Goal: Task Accomplishment & Management: Manage account settings

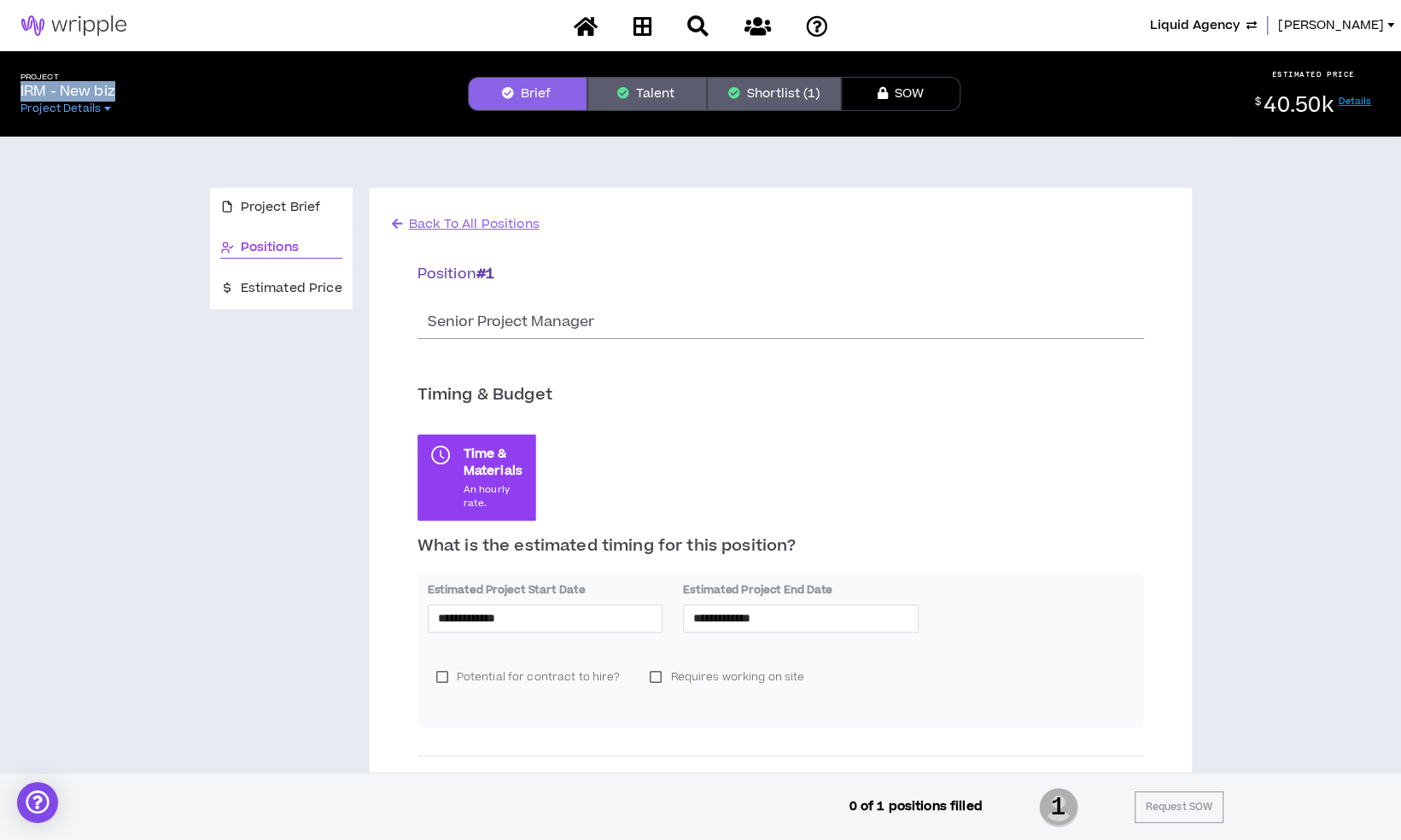
drag, startPoint x: 126, startPoint y: 89, endPoint x: 14, endPoint y: 93, distance: 112.1
click at [14, 93] on div "Project IRM - New biz Project Details" at bounding box center [231, 93] width 447 height 43
copy p "IRM - New biz"
click at [1362, 26] on span "[PERSON_NAME]" at bounding box center [1331, 25] width 106 height 18
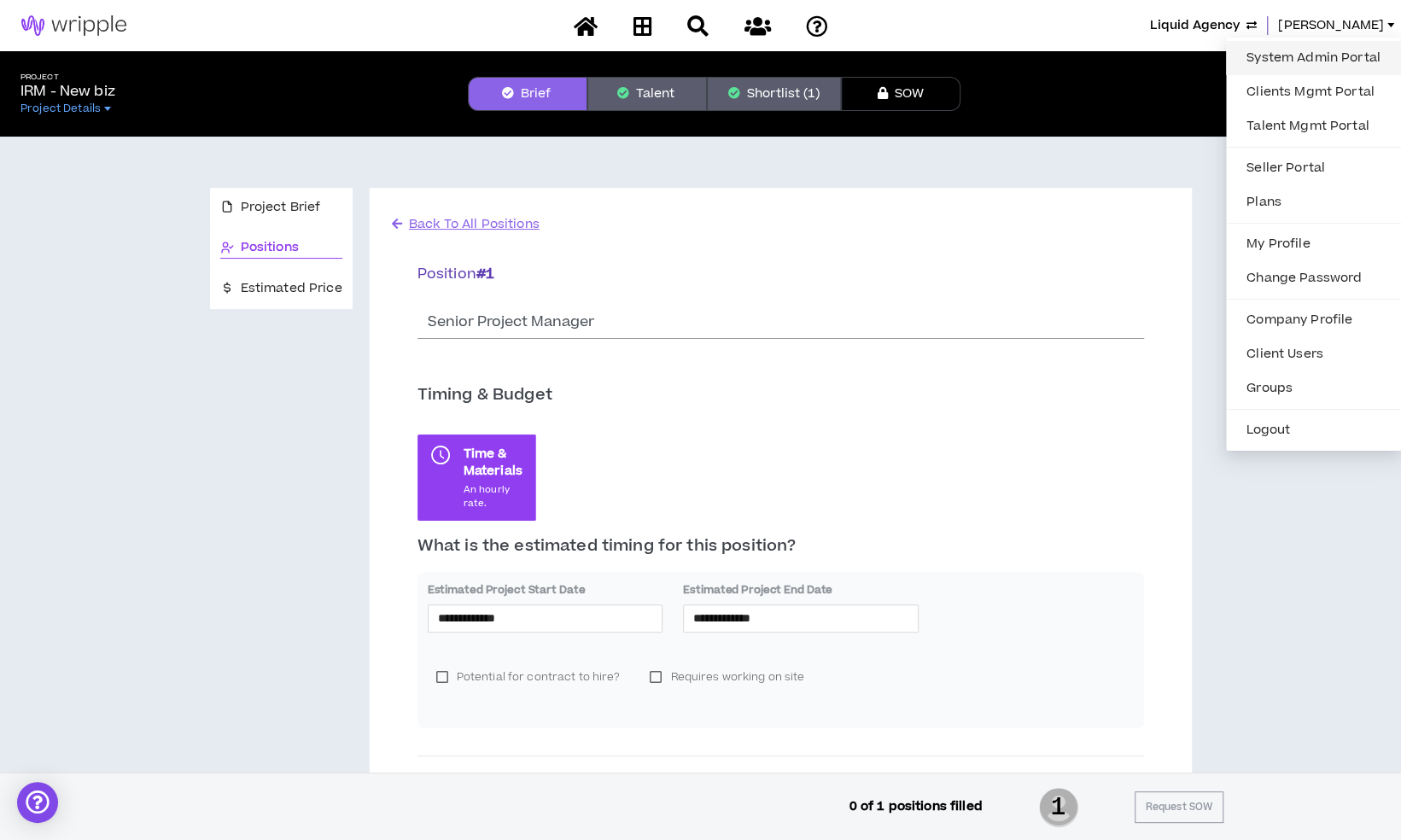
click at [1307, 48] on link "System Admin Portal" at bounding box center [1313, 57] width 154 height 26
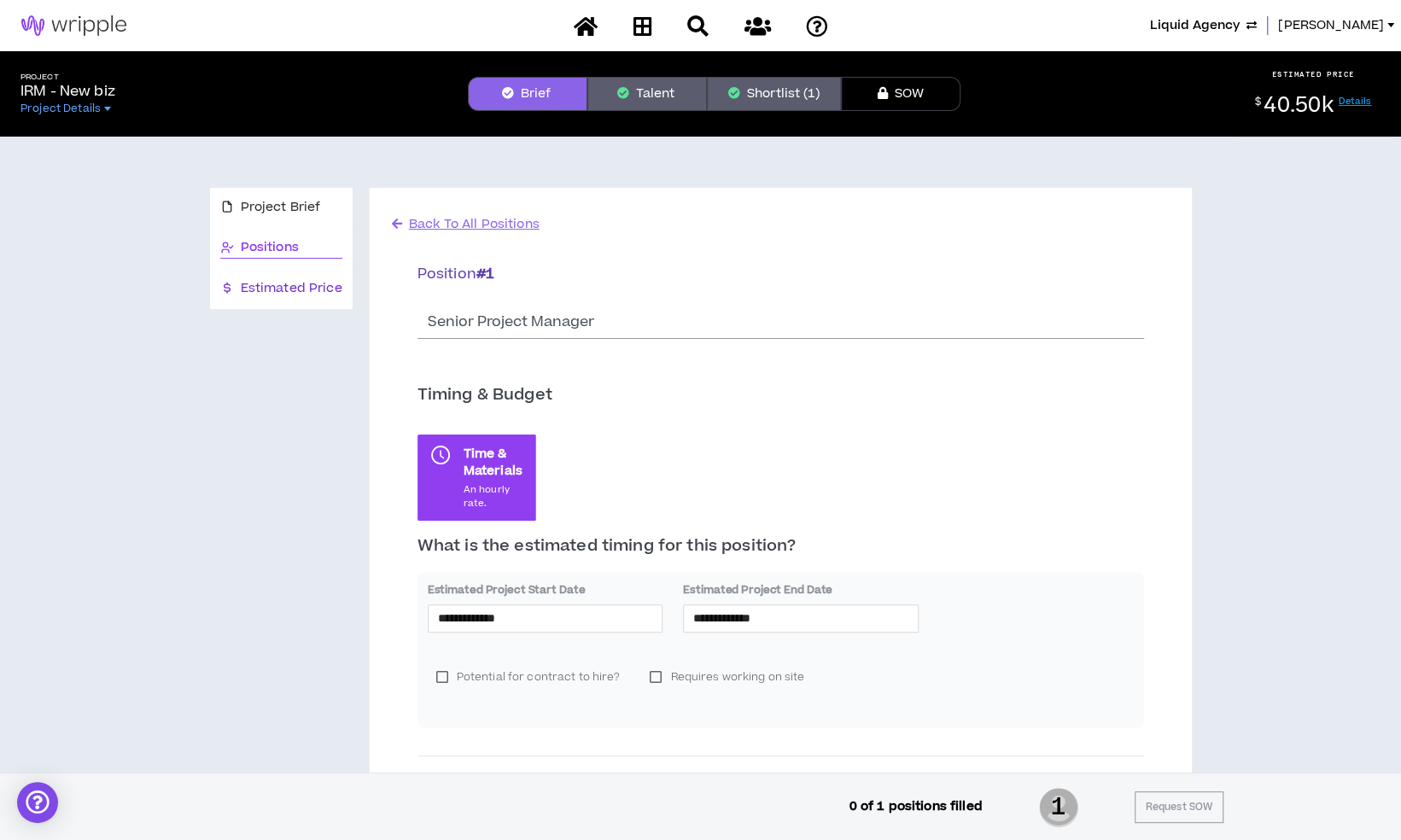
click at [254, 287] on span "Estimated Price" at bounding box center [291, 288] width 101 height 18
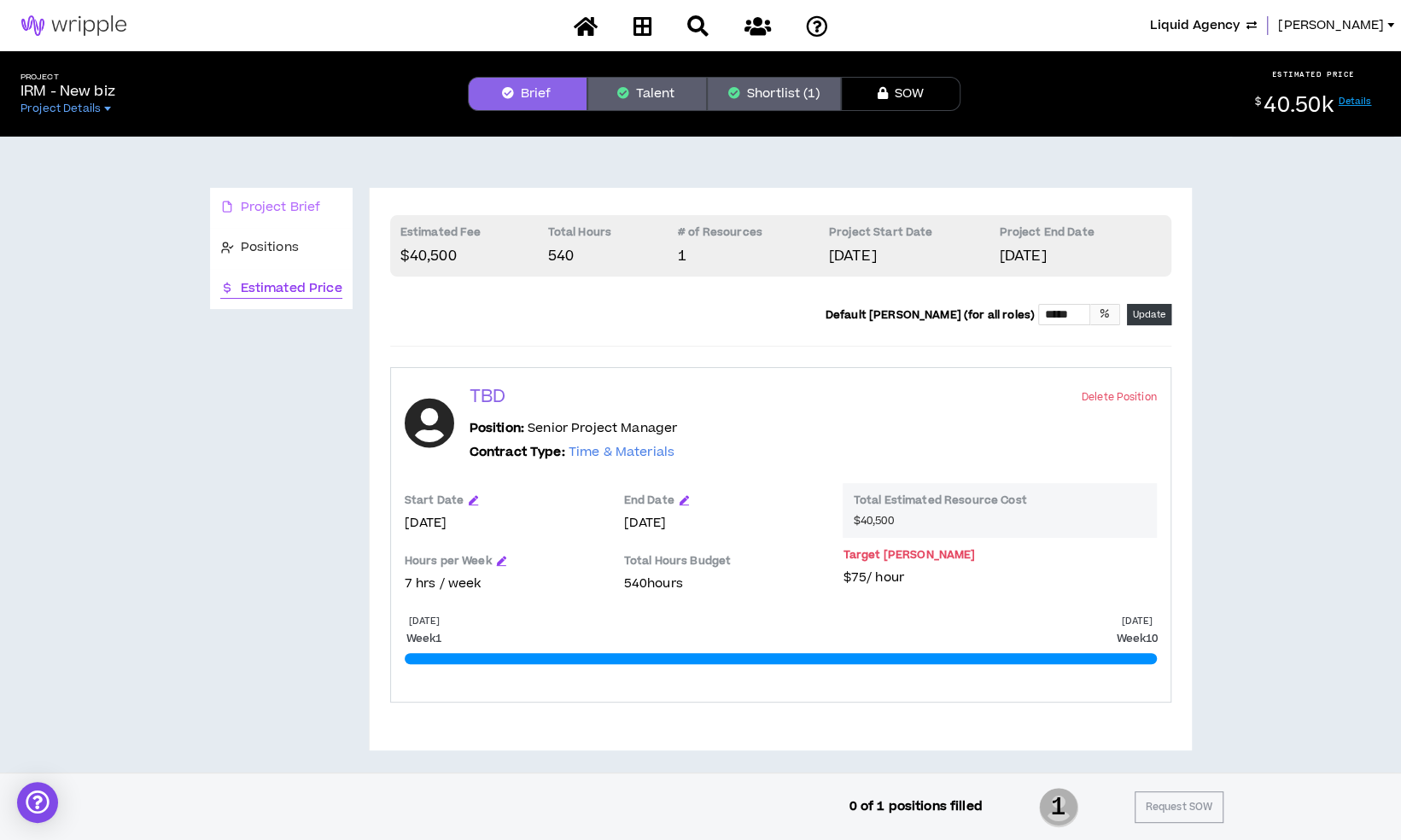
click at [304, 218] on div "Project Brief" at bounding box center [282, 208] width 143 height 41
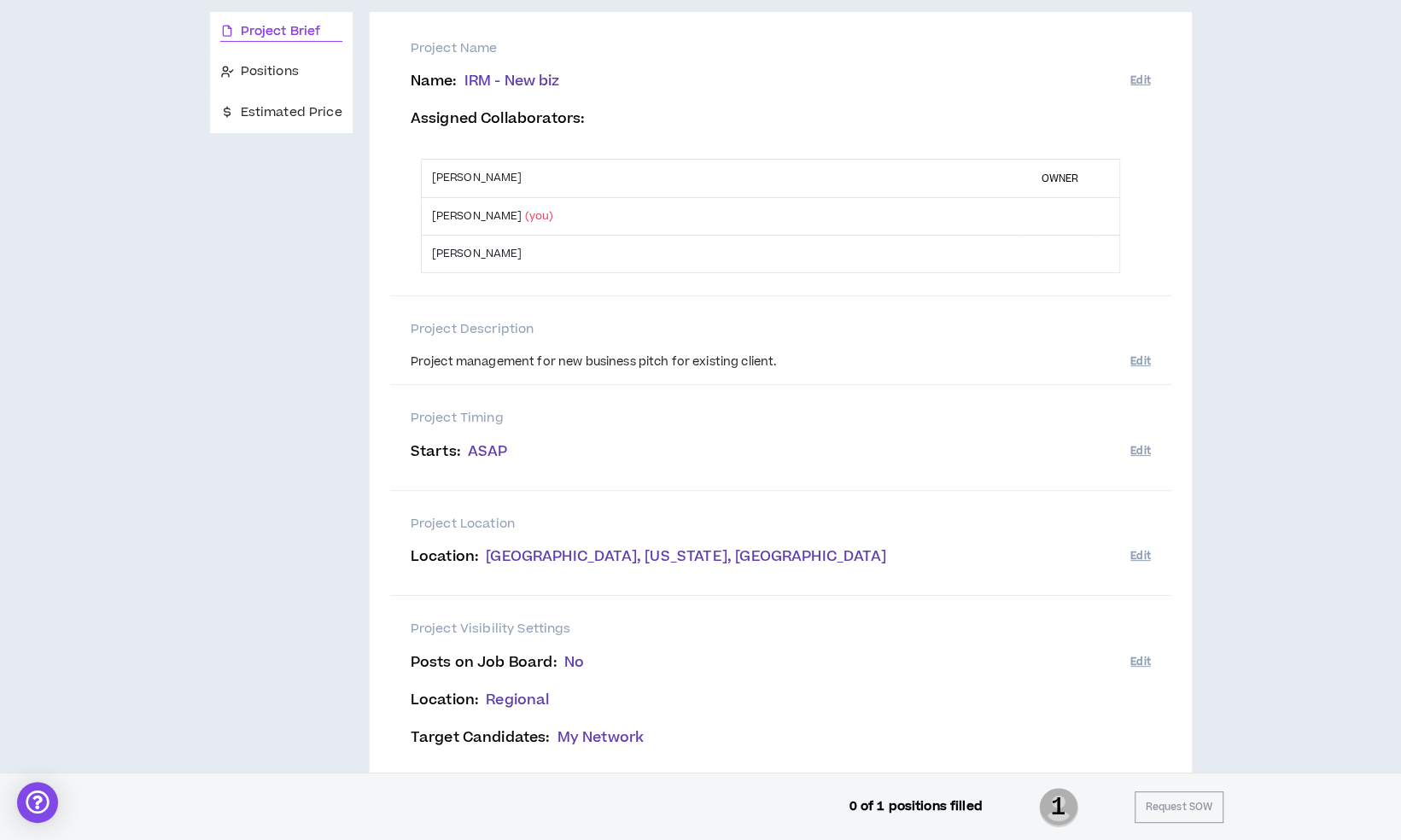
scroll to position [175, 0]
click at [611, 360] on div "Project management for new business pitch for existing client." at bounding box center [770, 363] width 719 height 17
copy div "Project management for new business pitch for existing client."
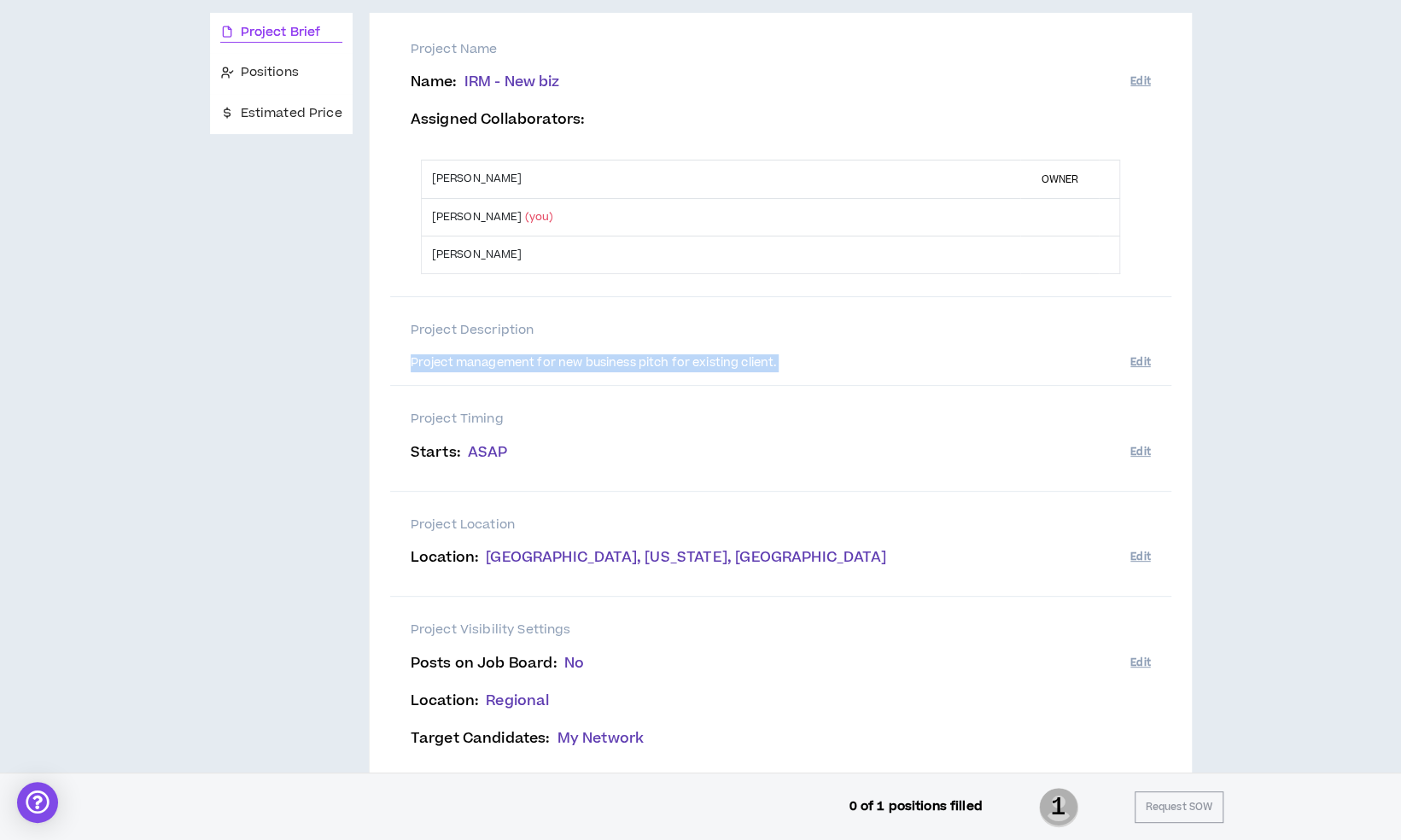
click at [679, 368] on div "Project management for new business pitch for existing client." at bounding box center [770, 363] width 719 height 17
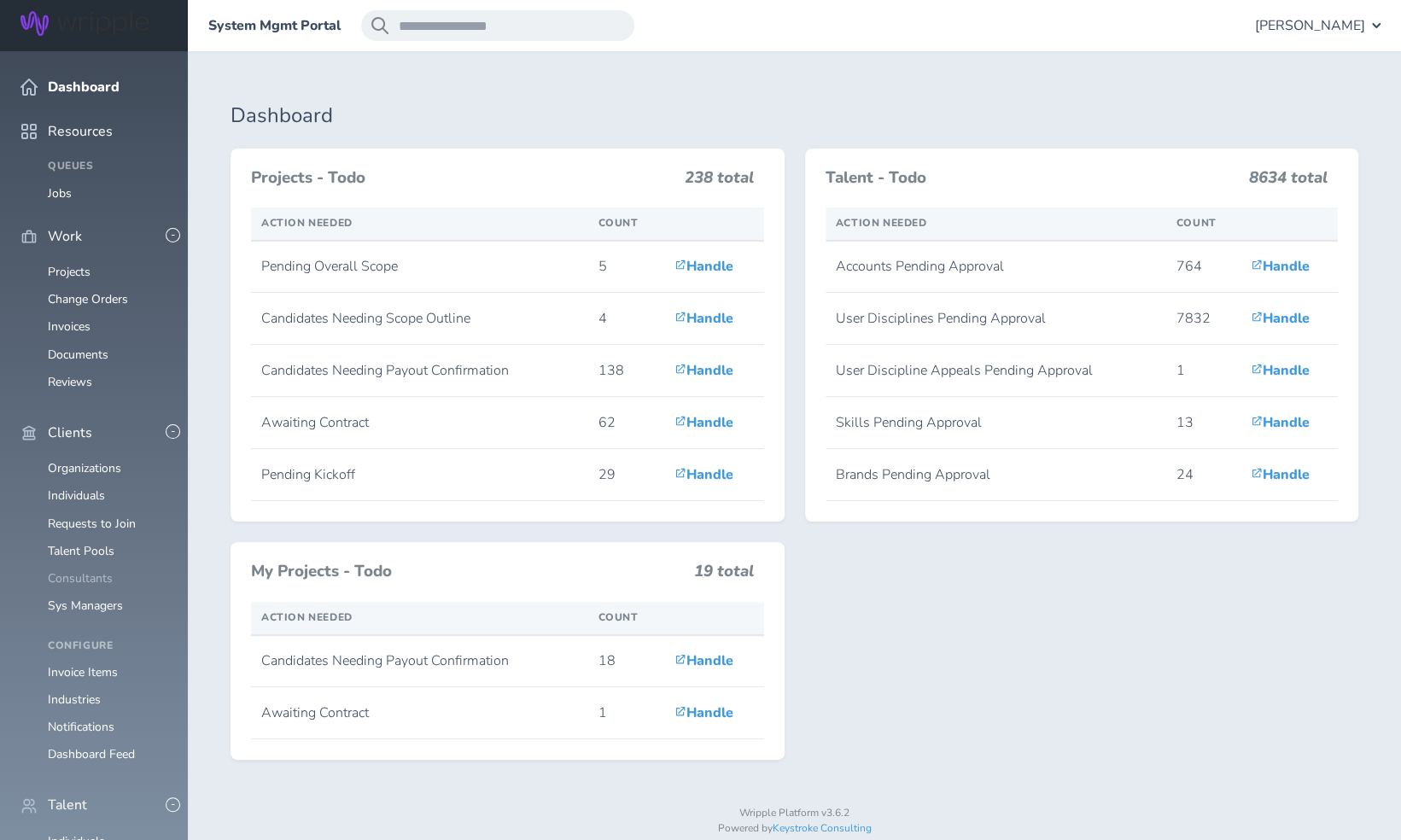
scroll to position [253, 0]
click at [80, 833] on link "Individuals" at bounding box center [76, 841] width 57 height 16
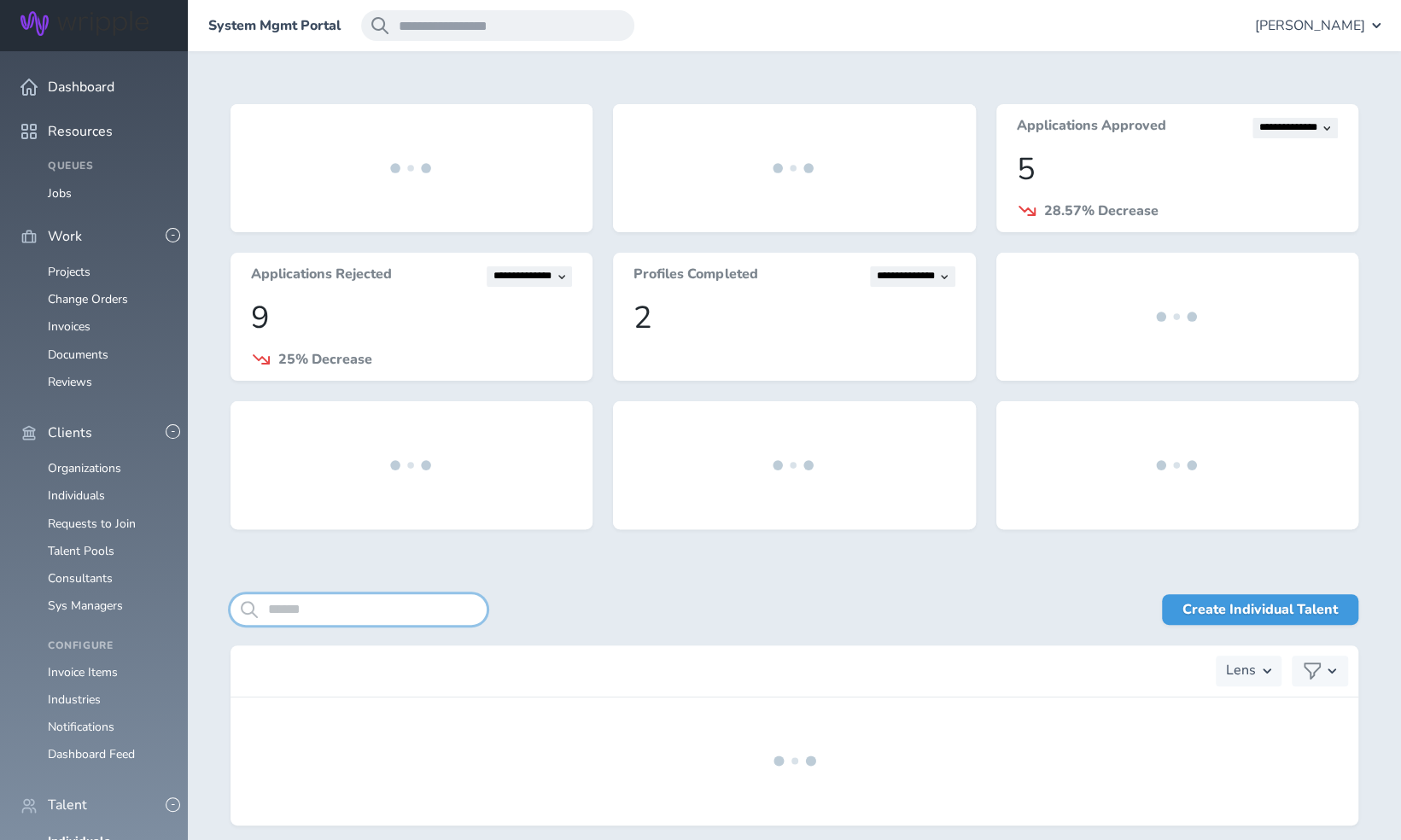
click at [284, 602] on input "search" at bounding box center [358, 609] width 256 height 31
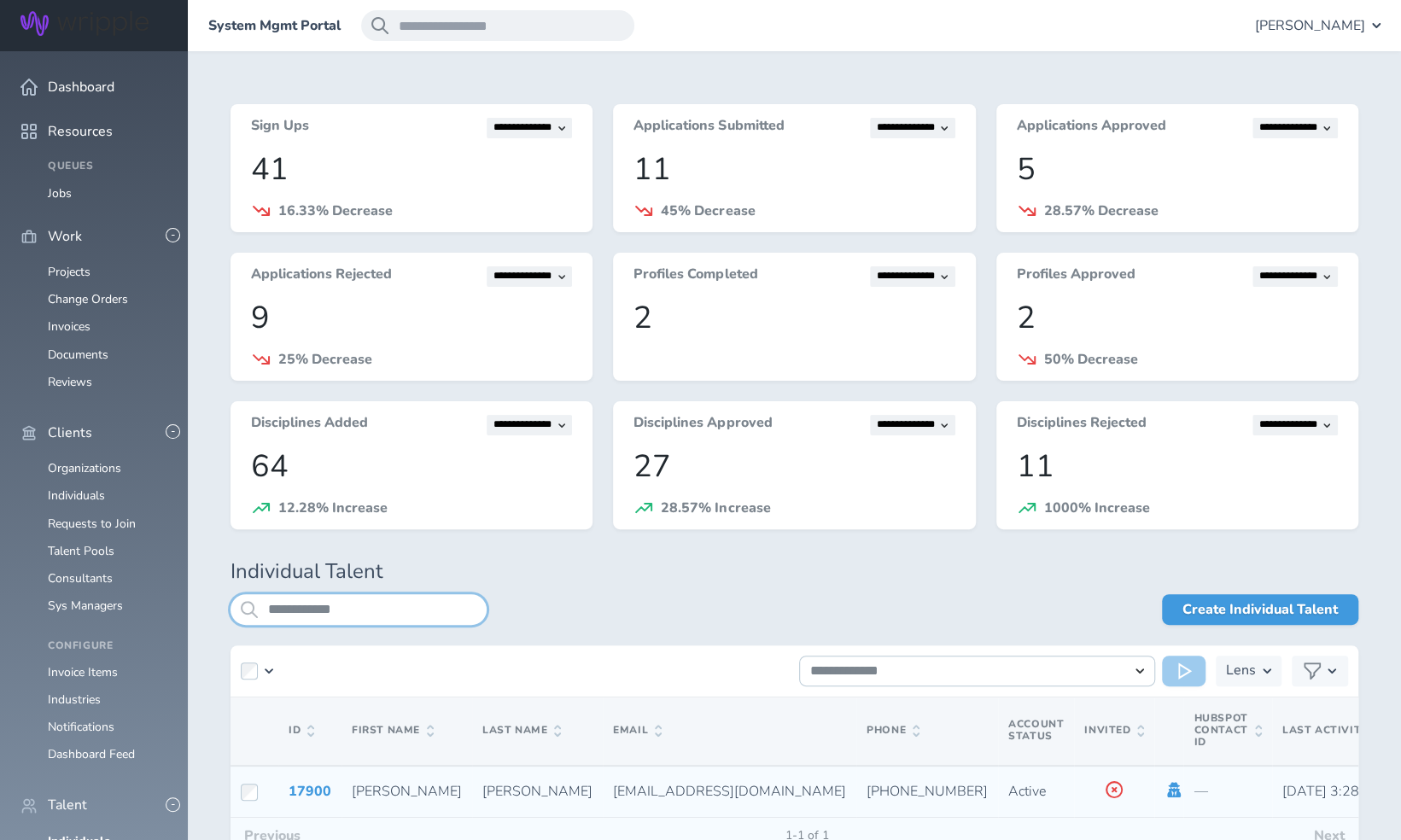
type input "**********"
click at [1164, 794] on icon at bounding box center [1173, 789] width 18 height 15
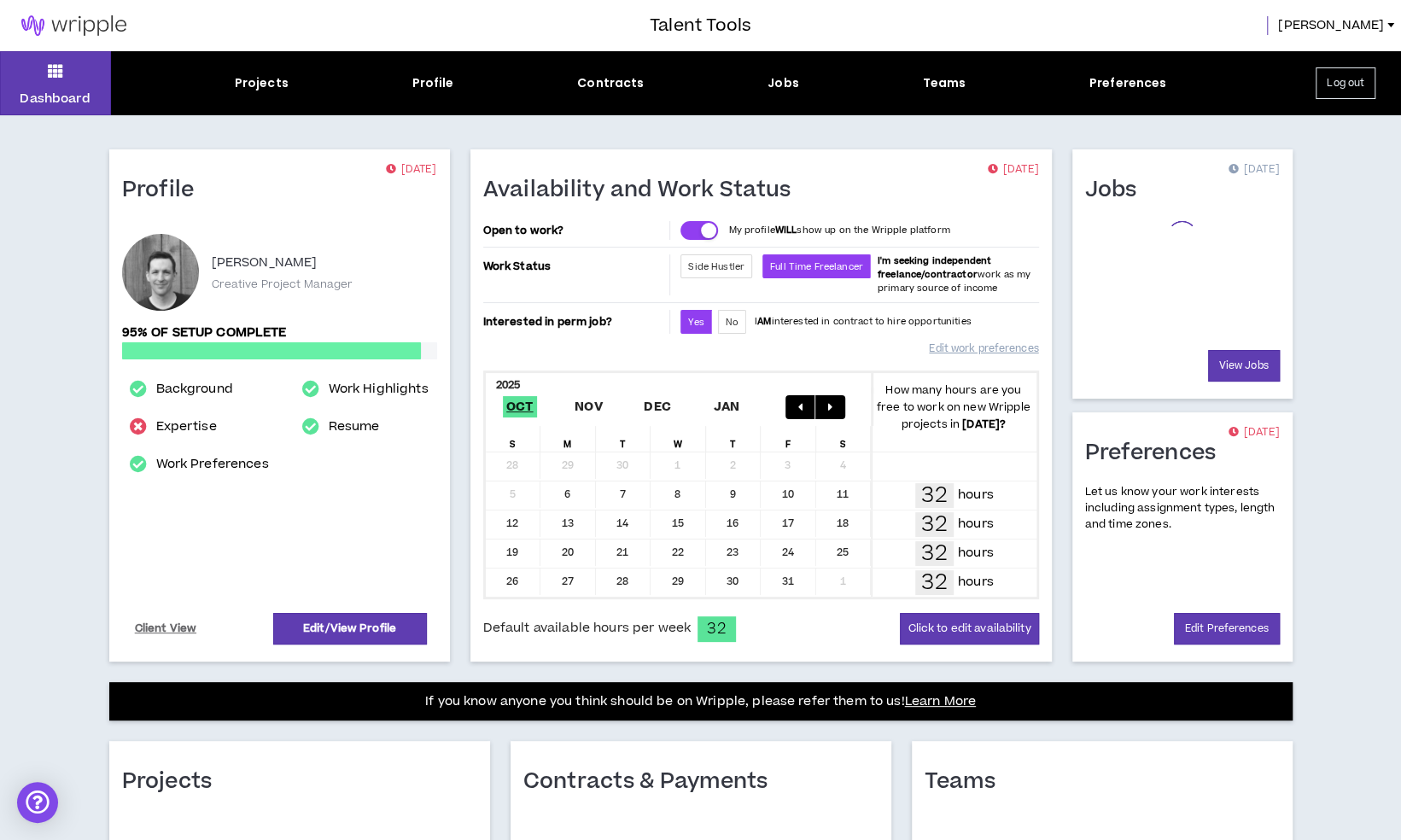
scroll to position [272, 0]
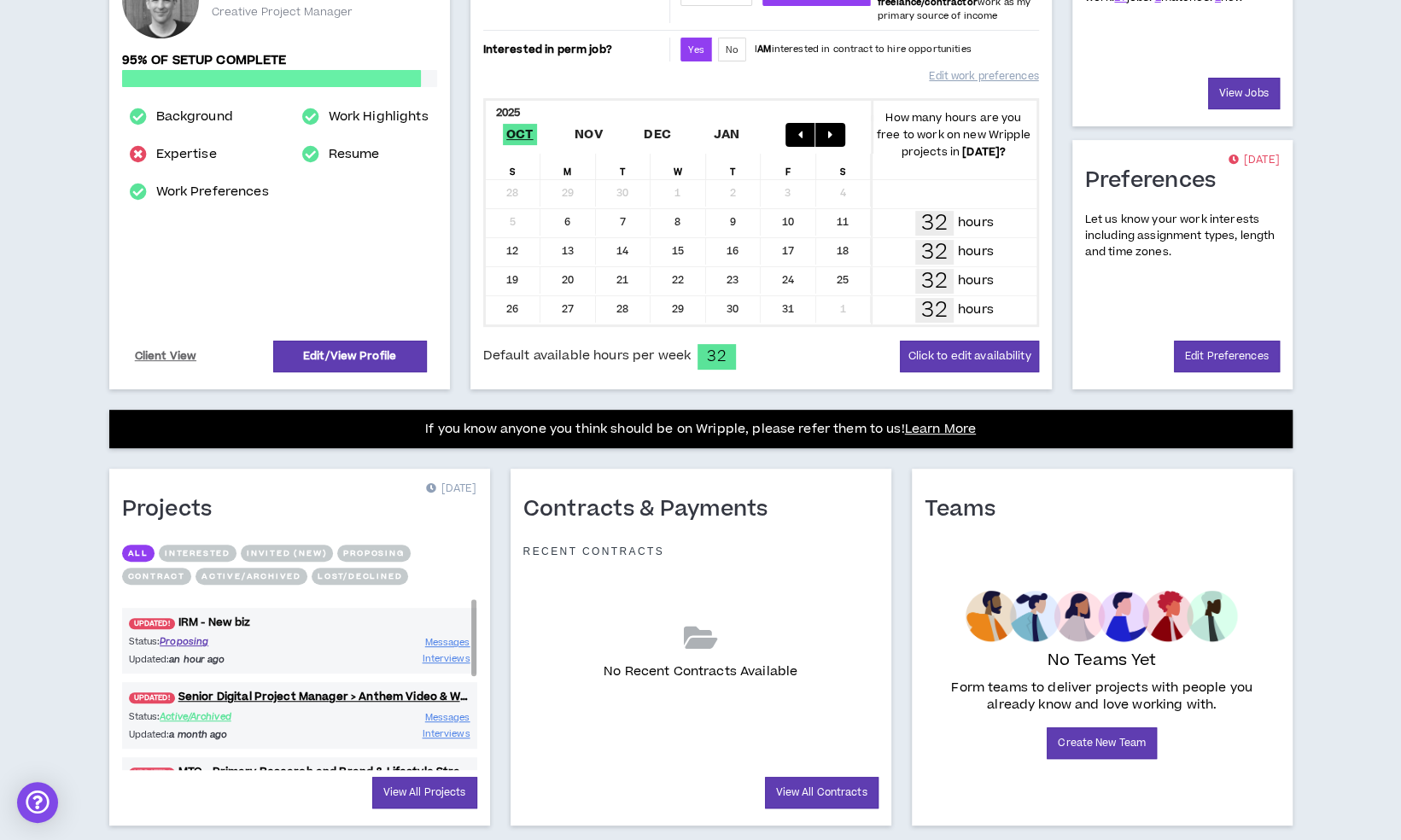
click at [225, 615] on link "UPDATED! IRM - New biz" at bounding box center [299, 623] width 355 height 16
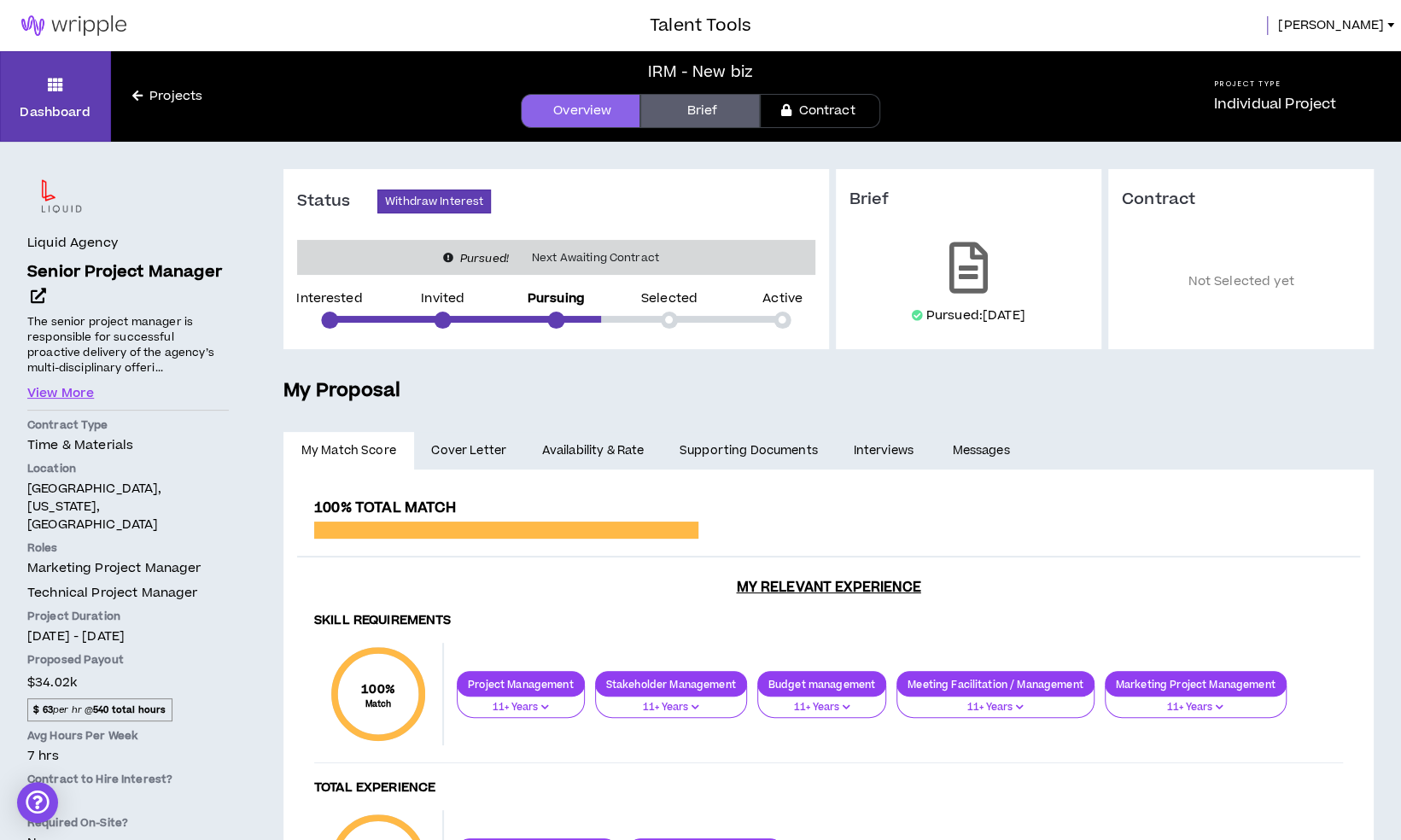
click at [602, 446] on link "Availability & Rate" at bounding box center [593, 451] width 137 height 38
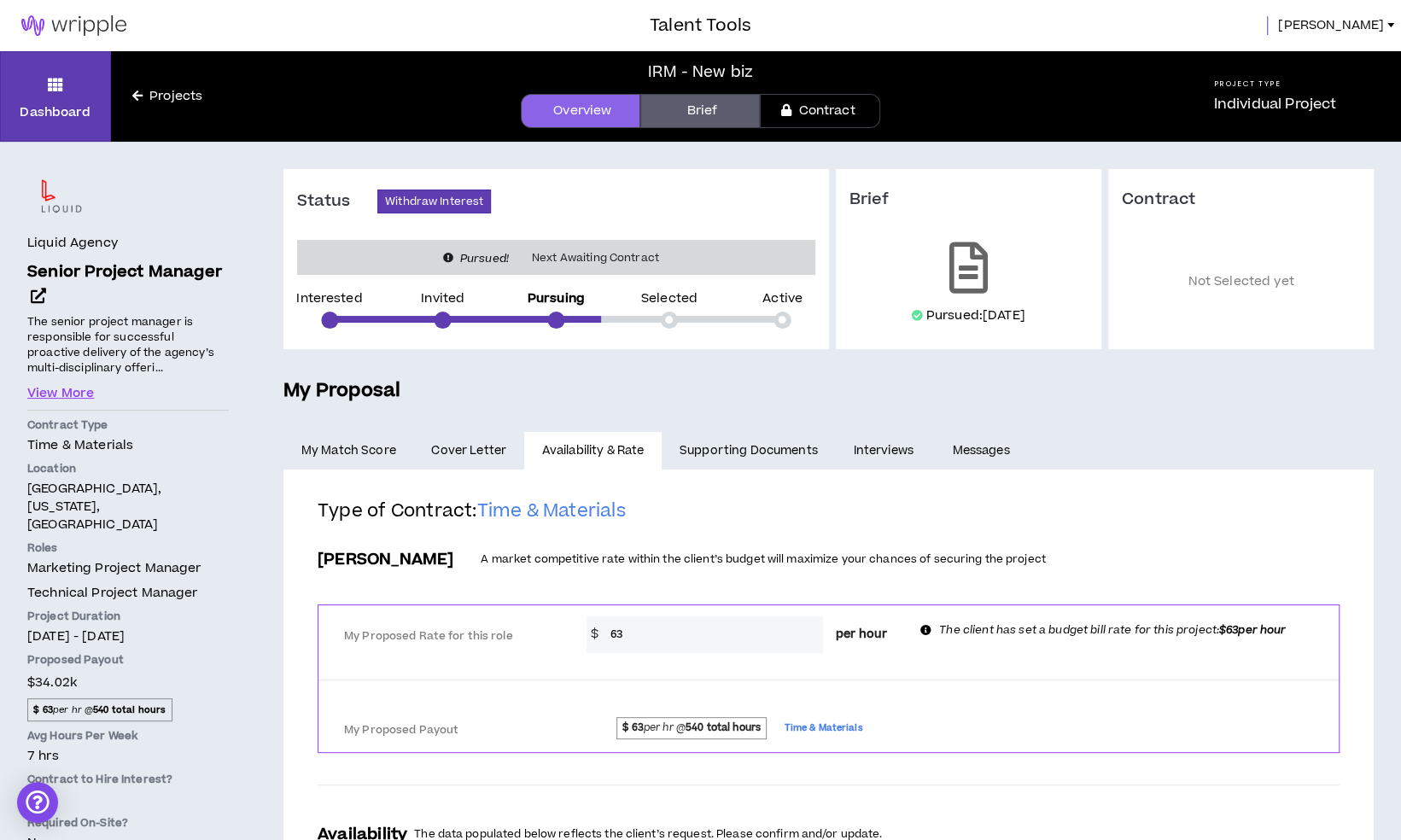
click at [1374, 31] on span "Jason" at bounding box center [1331, 25] width 106 height 18
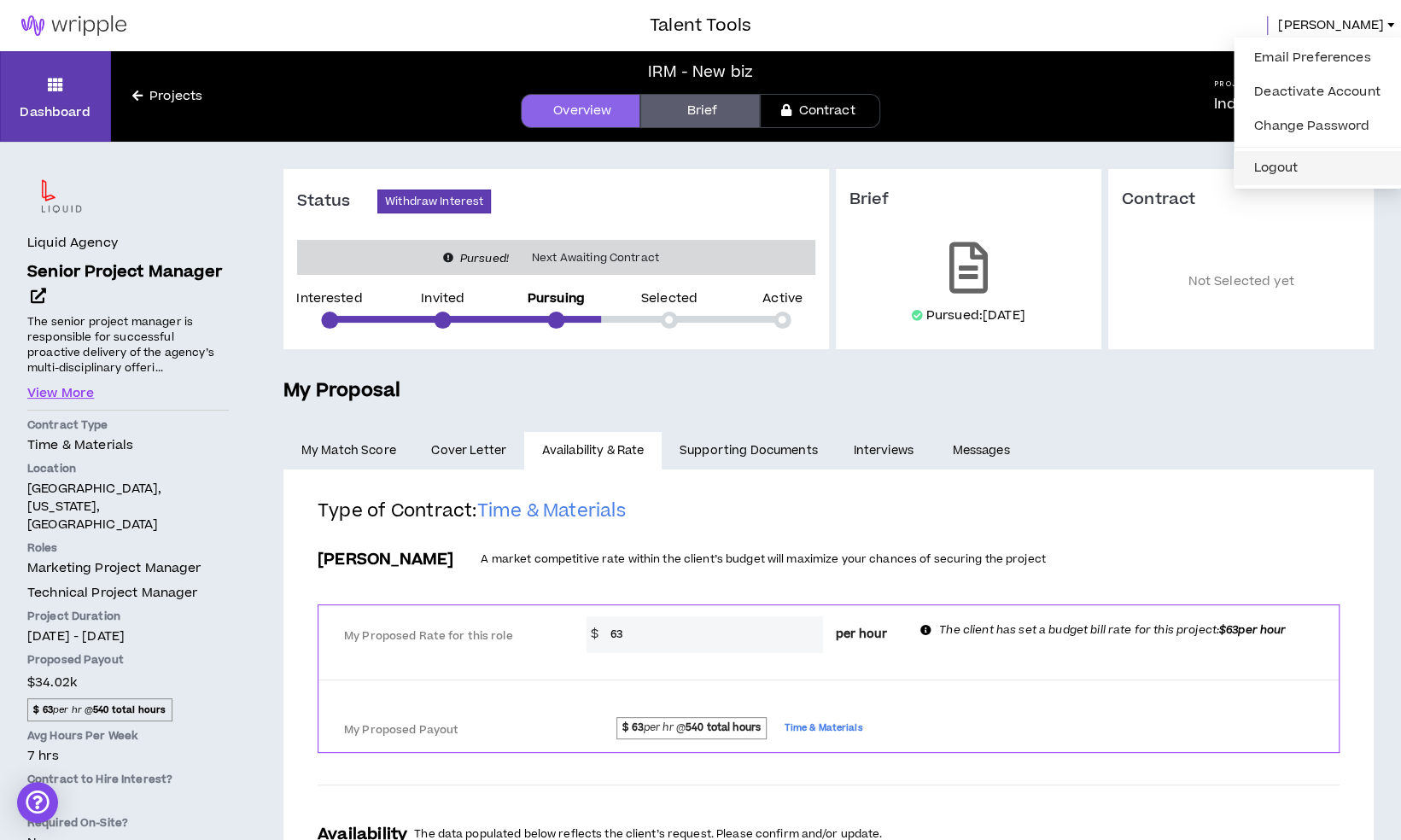
click at [1277, 166] on button "Logout" at bounding box center [1317, 167] width 147 height 26
